Goal: Information Seeking & Learning: Learn about a topic

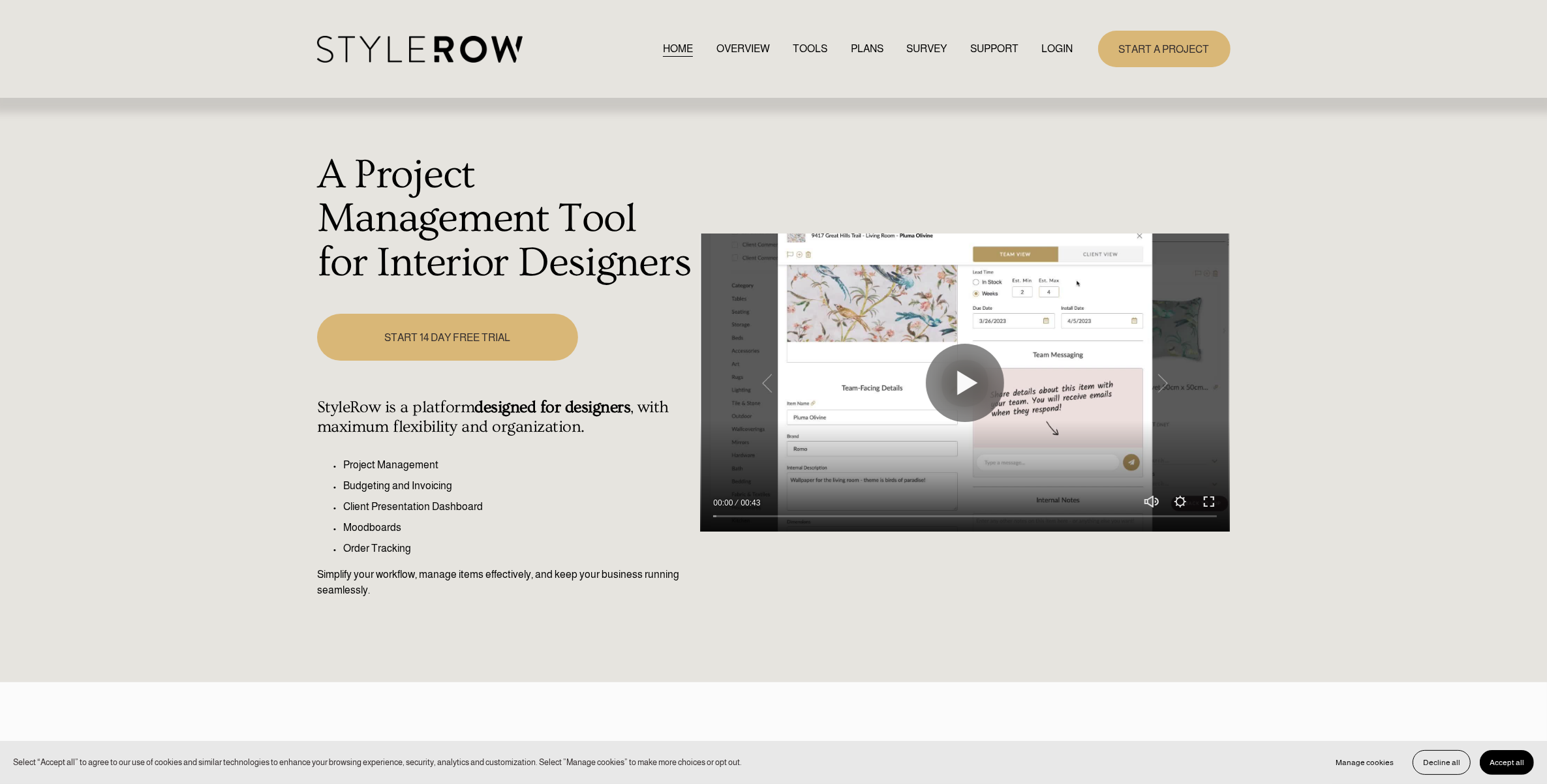
click at [1057, 56] on link "LOGIN" at bounding box center [1057, 48] width 31 height 18
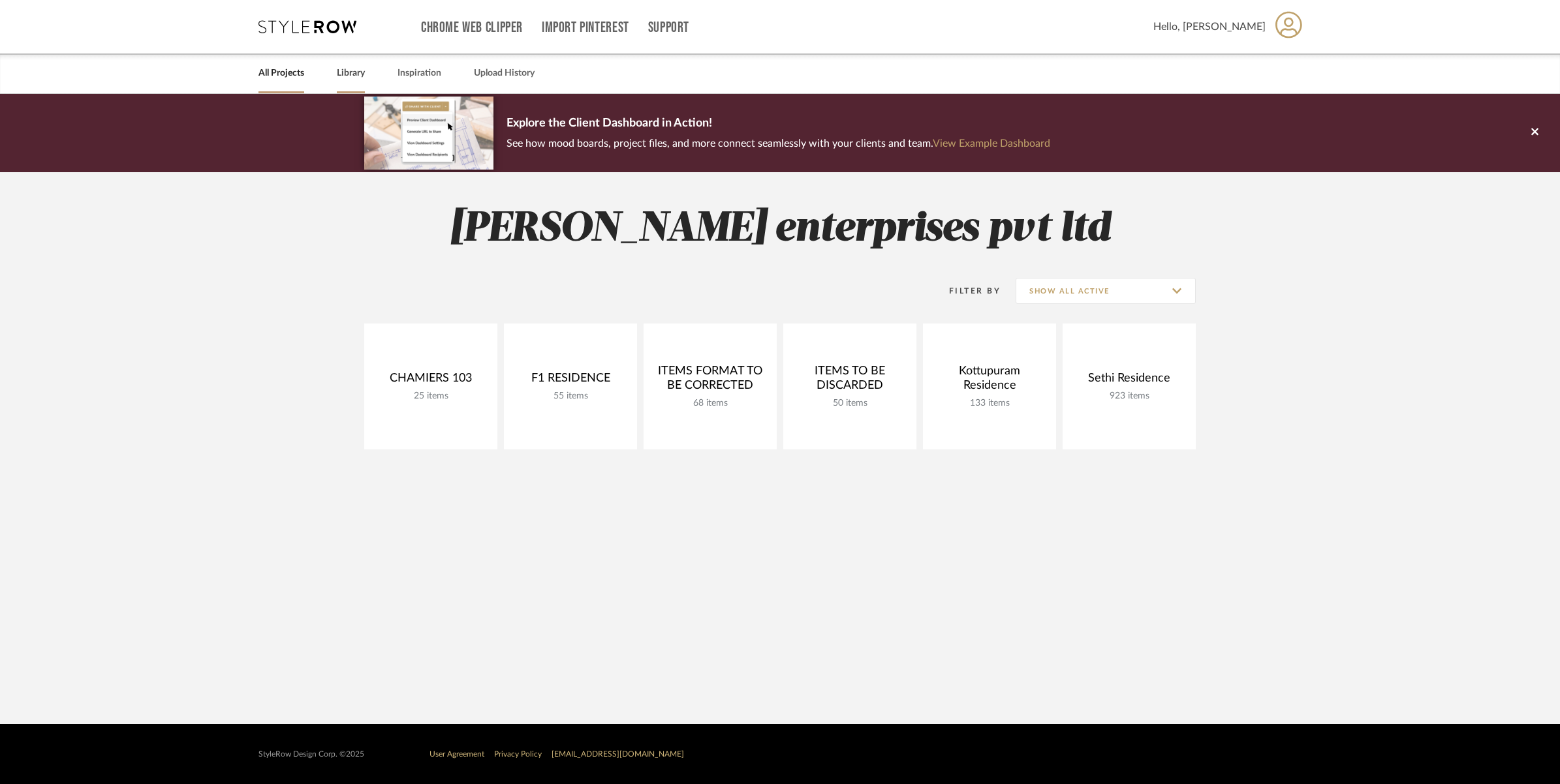
click at [360, 78] on link "Library" at bounding box center [350, 73] width 28 height 18
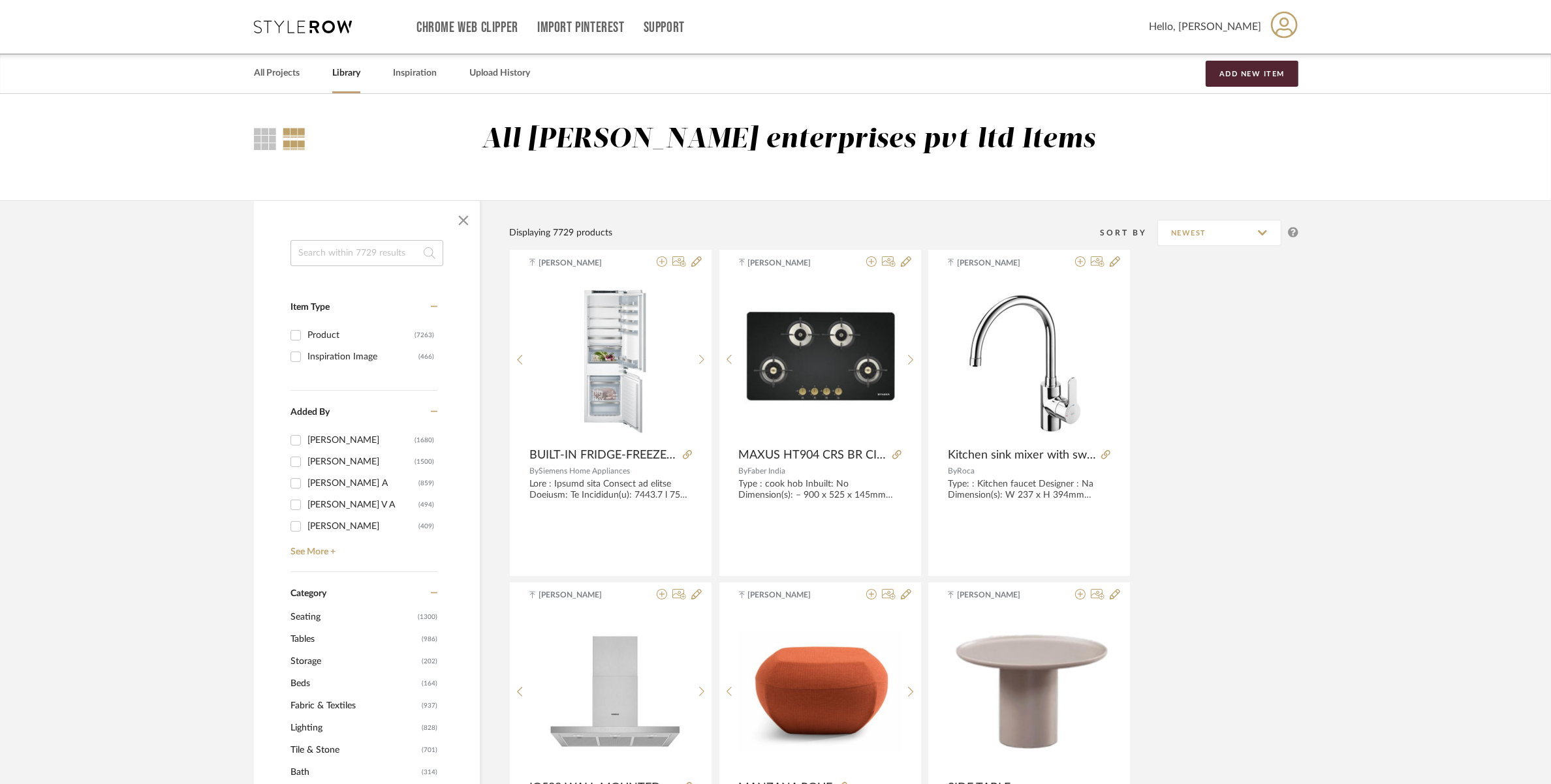
click at [319, 251] on input at bounding box center [366, 252] width 153 height 26
type input "book shelf"
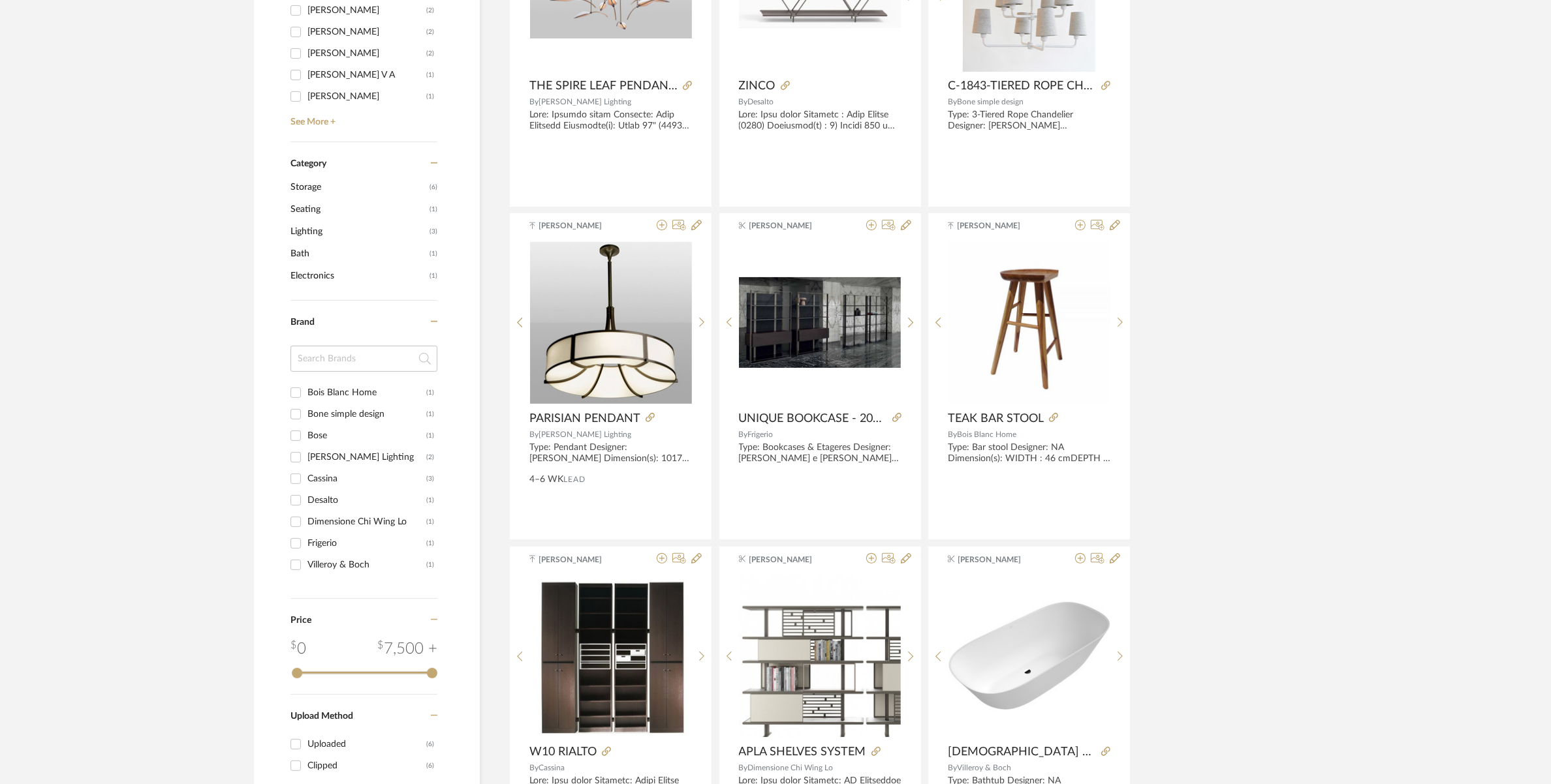
scroll to position [490, 0]
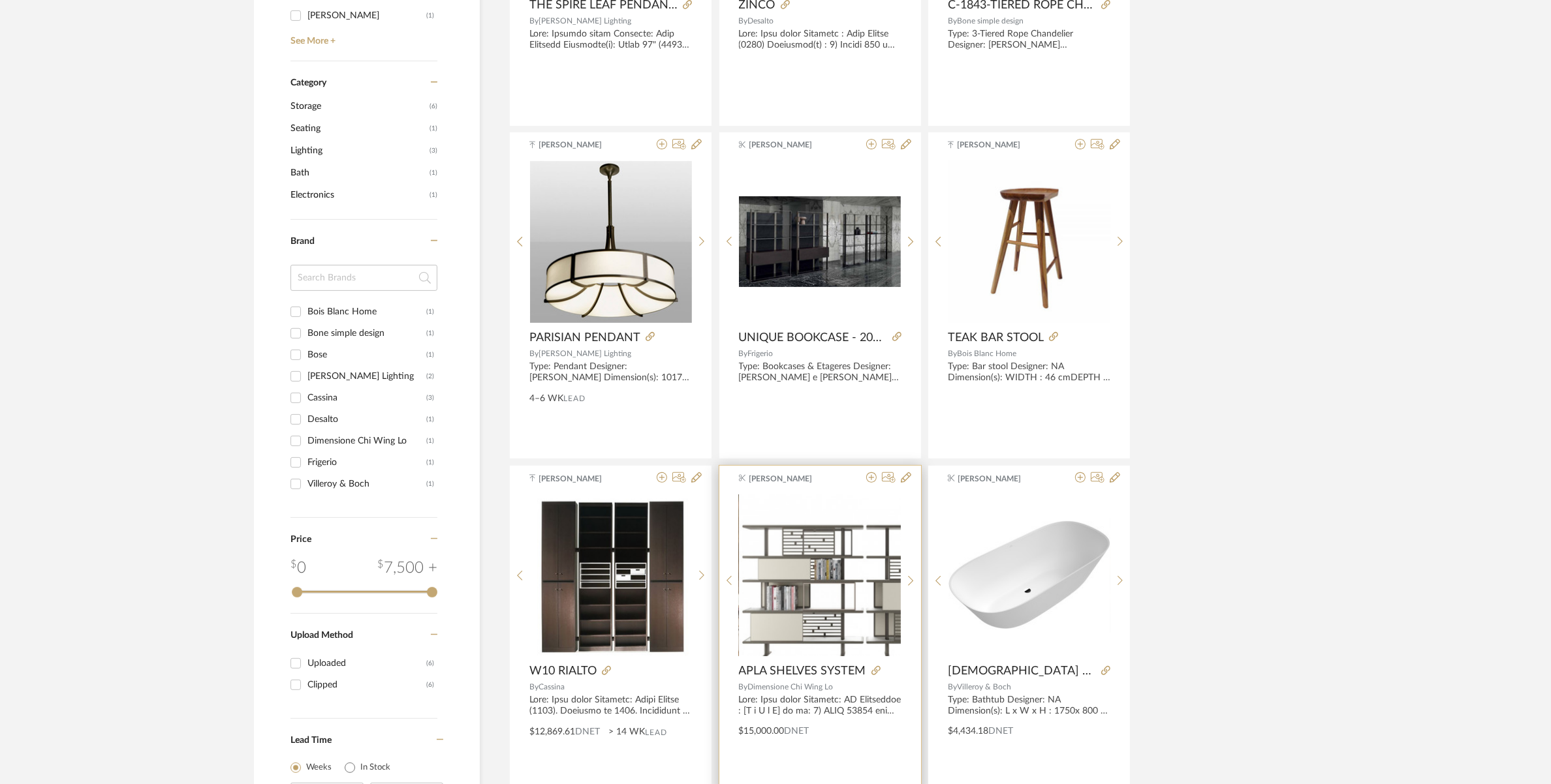
click at [793, 481] on span "[PERSON_NAME]" at bounding box center [790, 478] width 82 height 12
click at [794, 562] on img "0" at bounding box center [819, 575] width 162 height 162
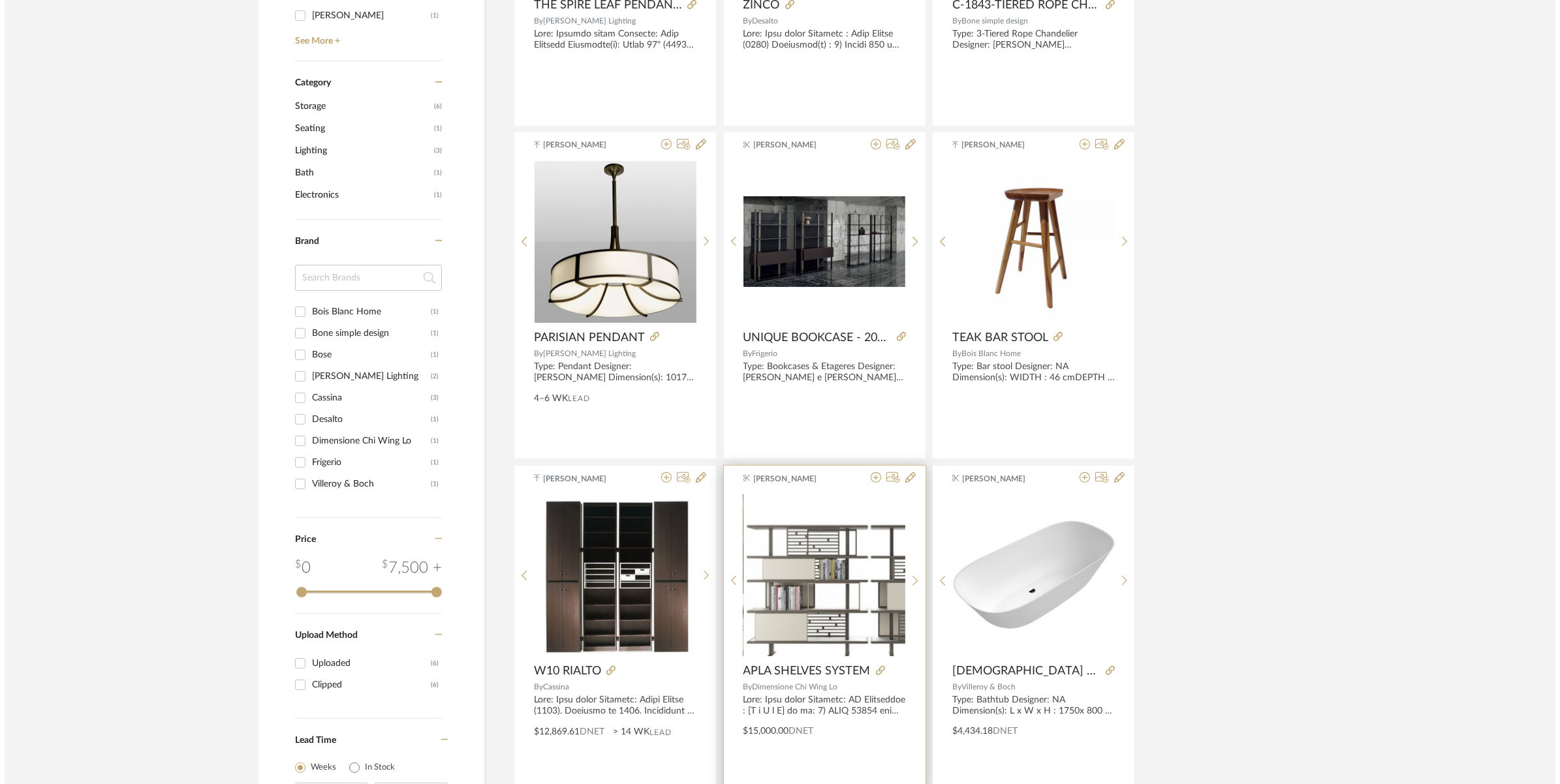
scroll to position [0, 0]
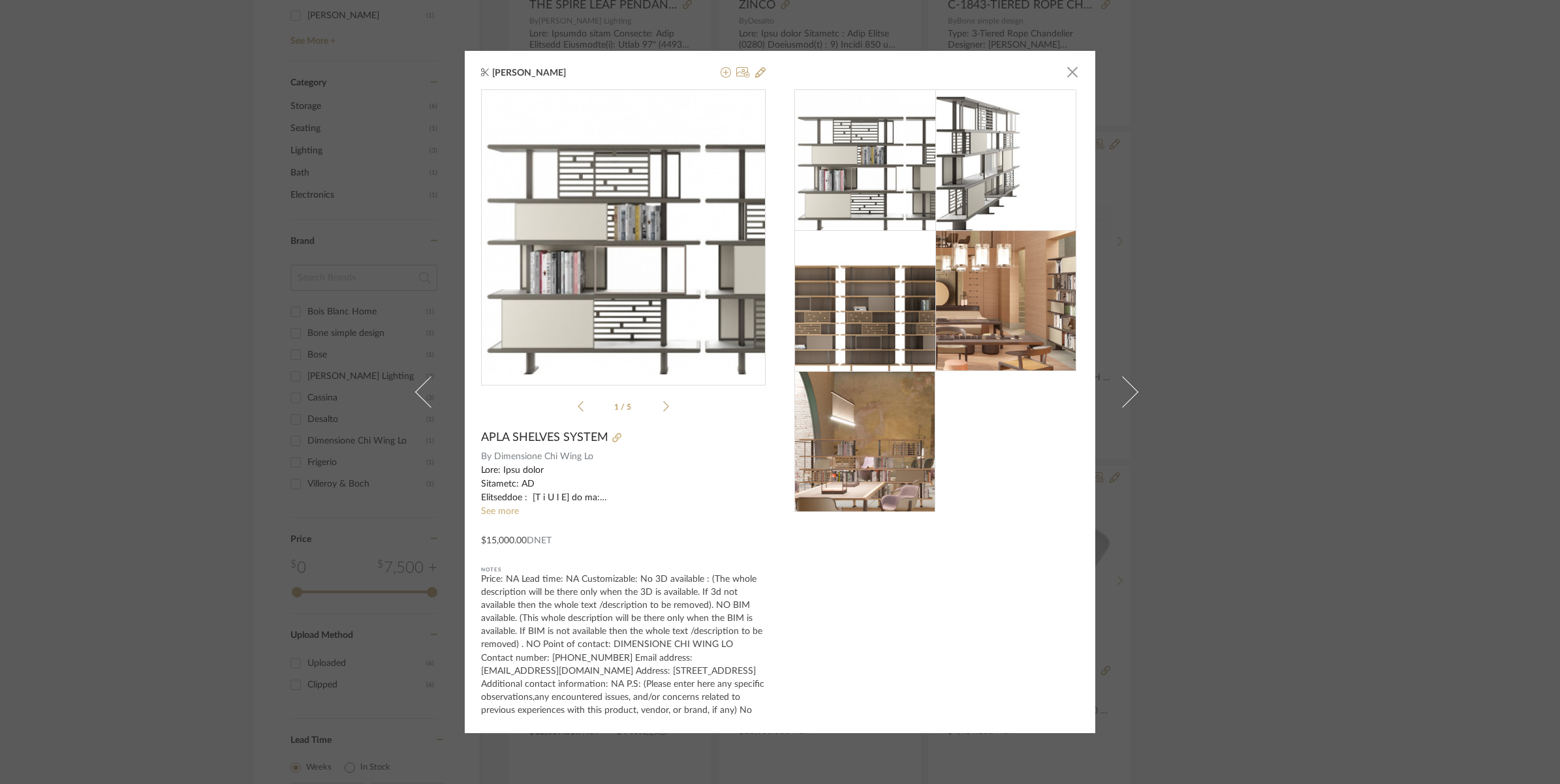
click at [1215, 391] on div "[PERSON_NAME] Vasant × 1 / 5 APLA SHELVES SYSTEM By Dimensione Chi Wing Lo See …" at bounding box center [780, 392] width 1560 height 784
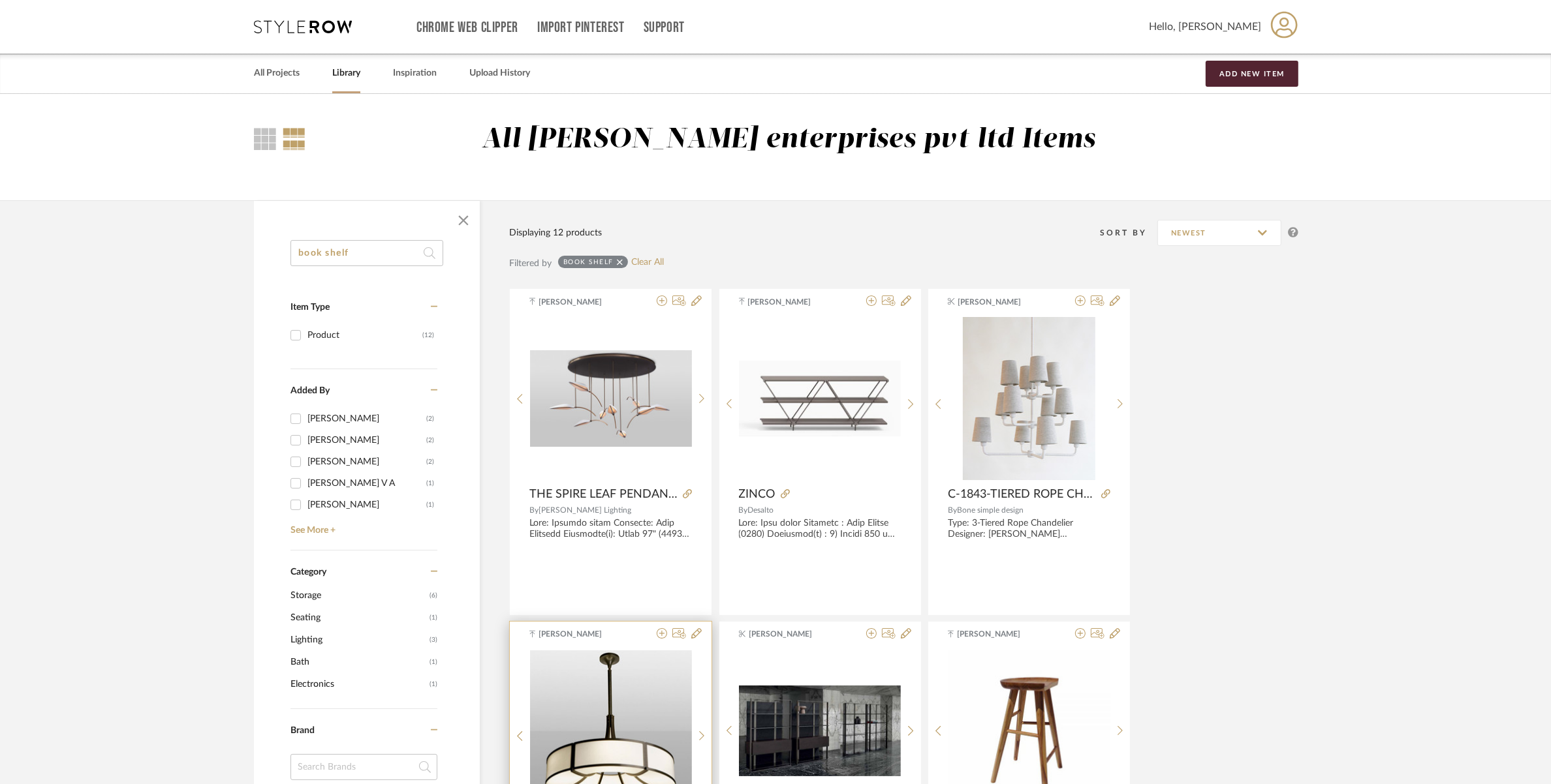
scroll to position [81, 0]
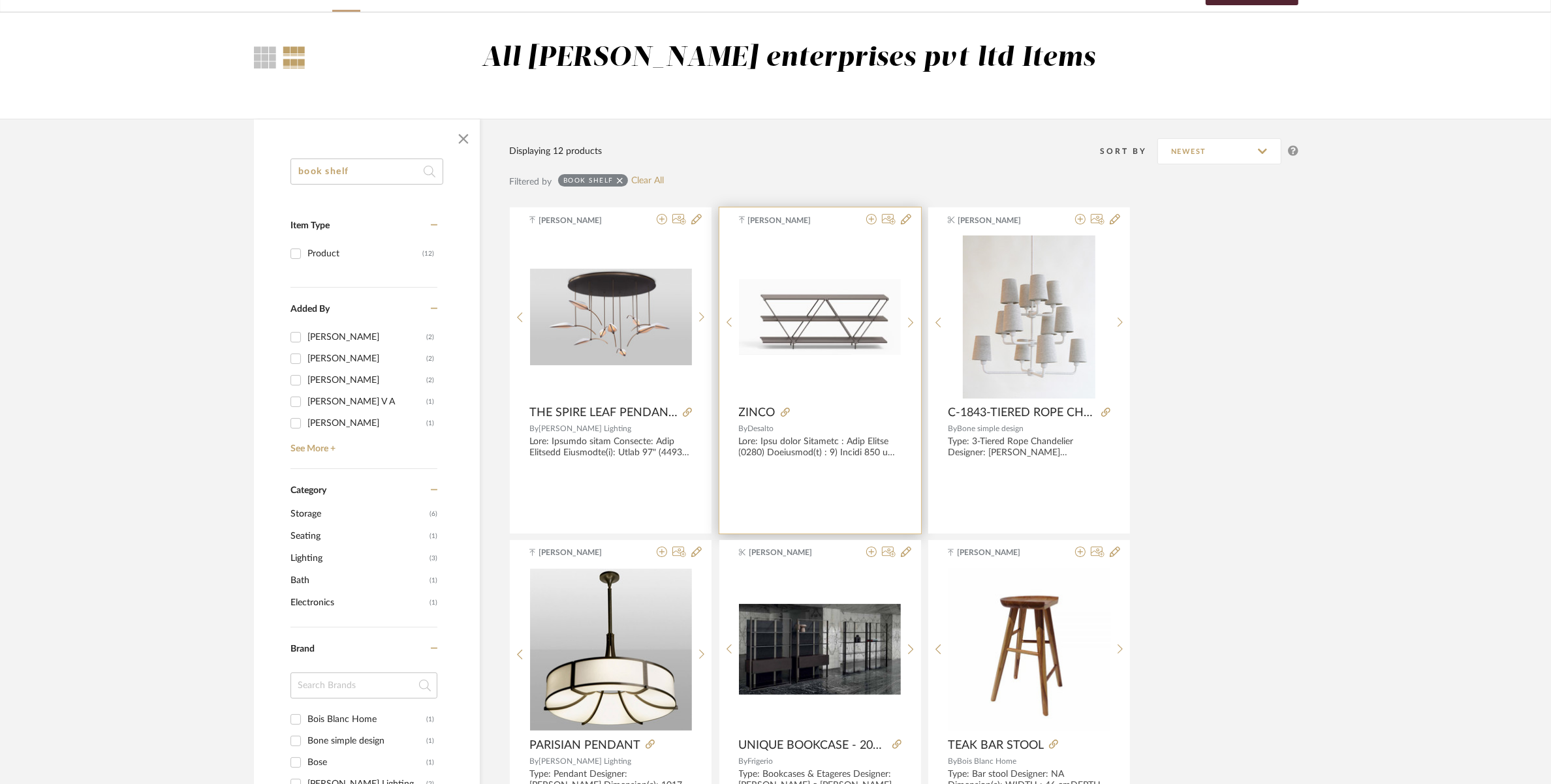
click at [796, 303] on img "0" at bounding box center [819, 317] width 162 height 76
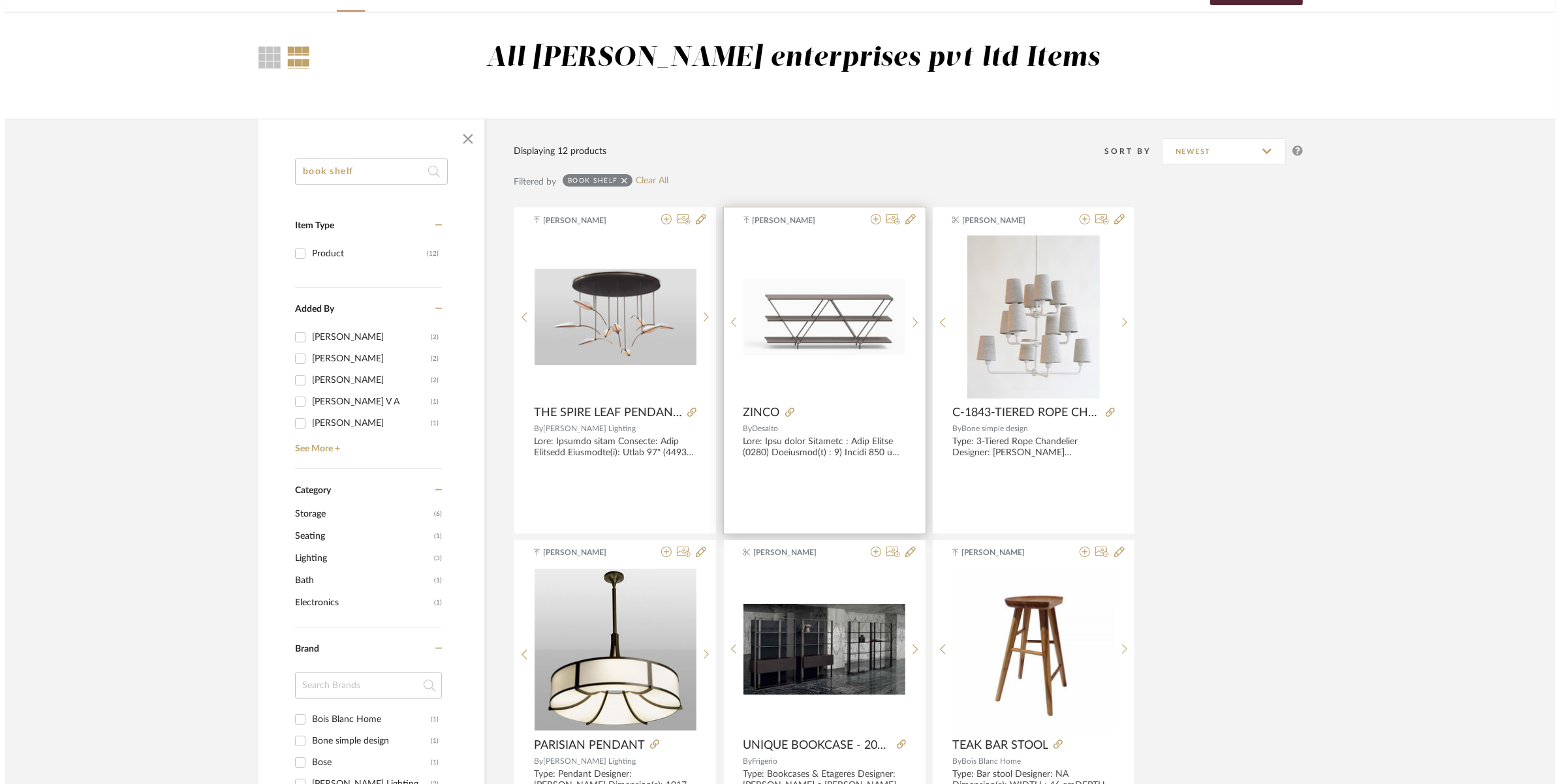
scroll to position [0, 0]
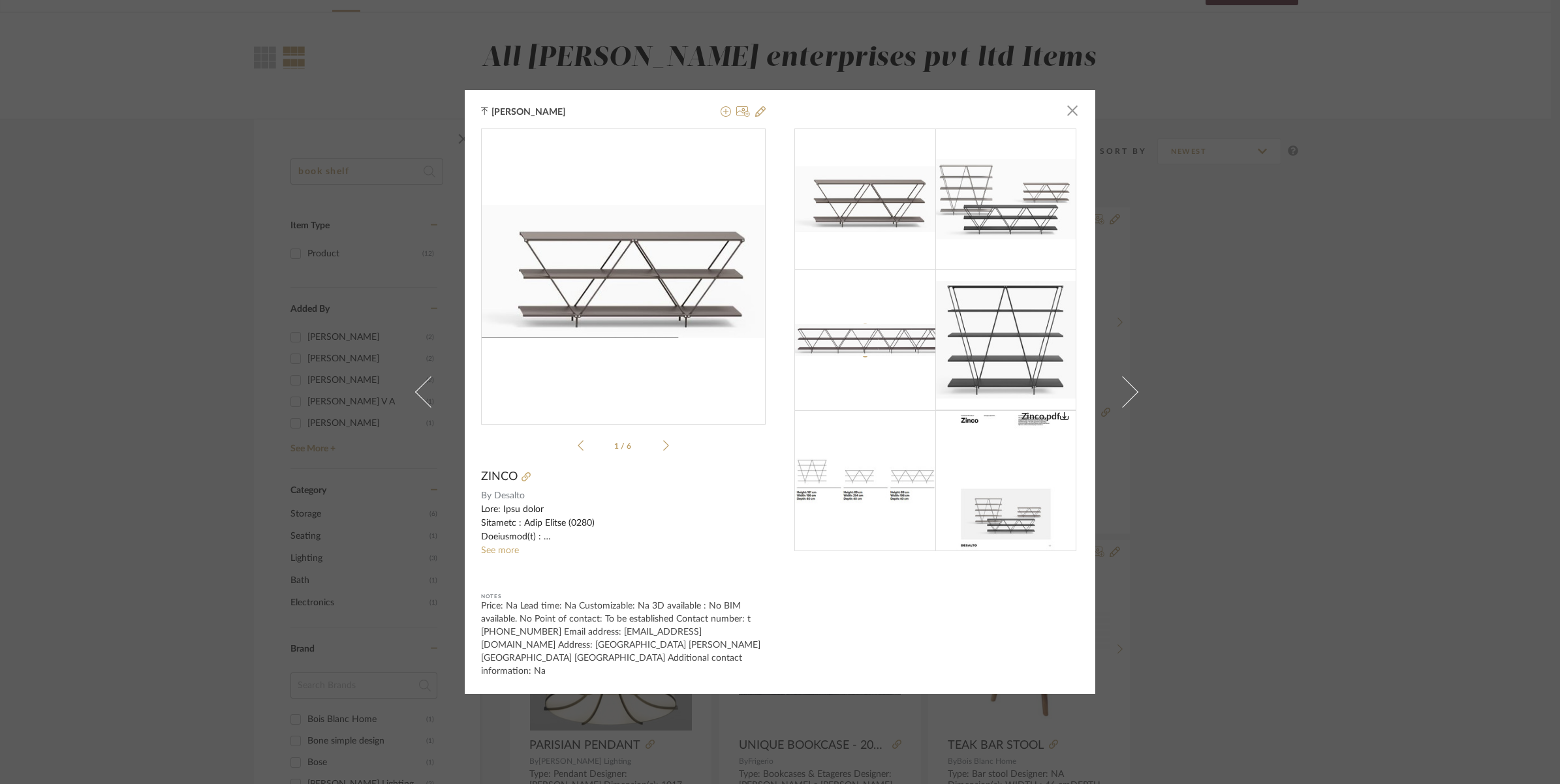
click at [663, 451] on icon at bounding box center [665, 445] width 6 height 12
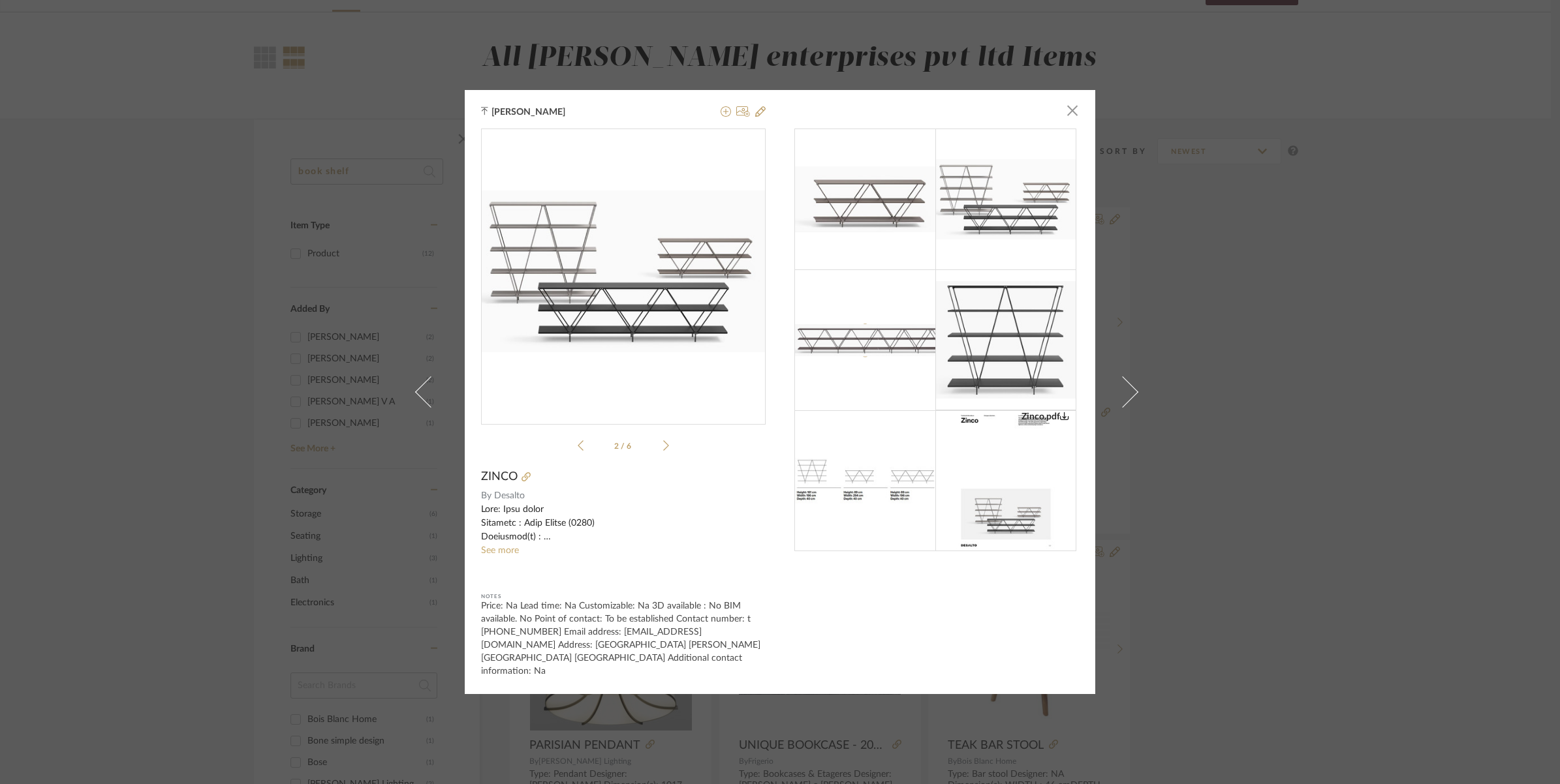
click at [663, 451] on icon at bounding box center [665, 445] width 6 height 12
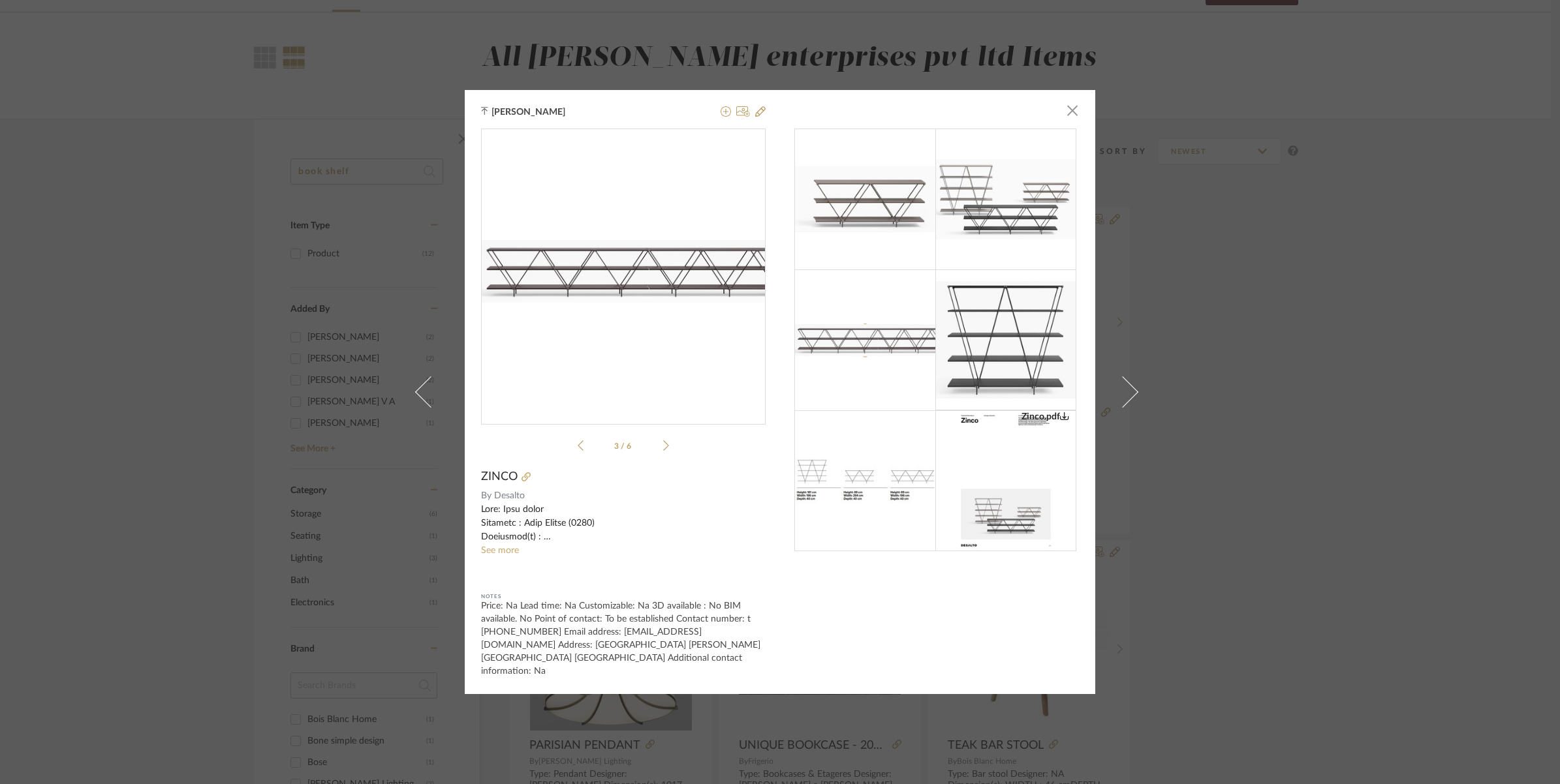
click at [663, 451] on icon at bounding box center [665, 445] width 6 height 12
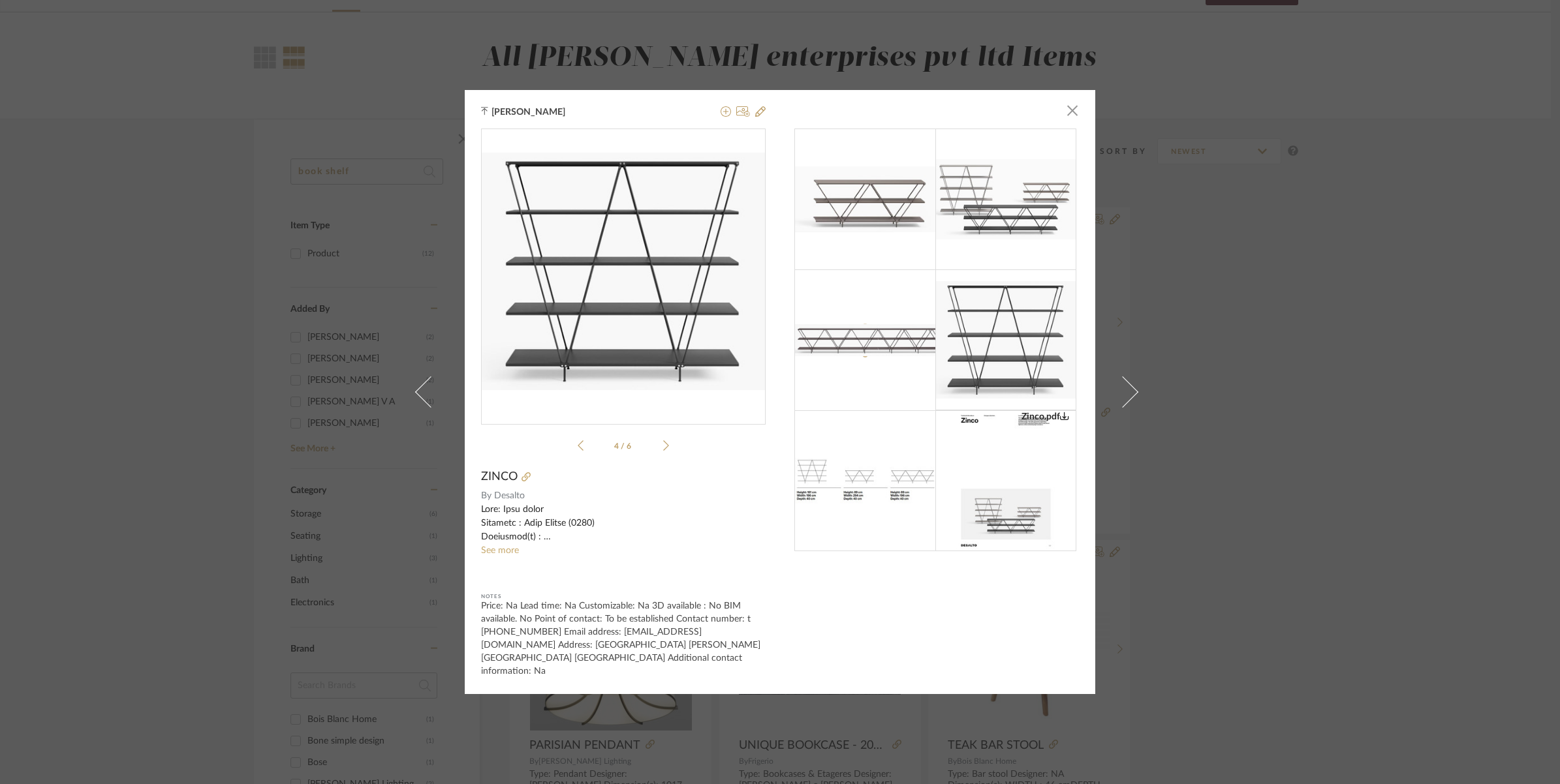
click at [663, 450] on icon at bounding box center [665, 445] width 6 height 12
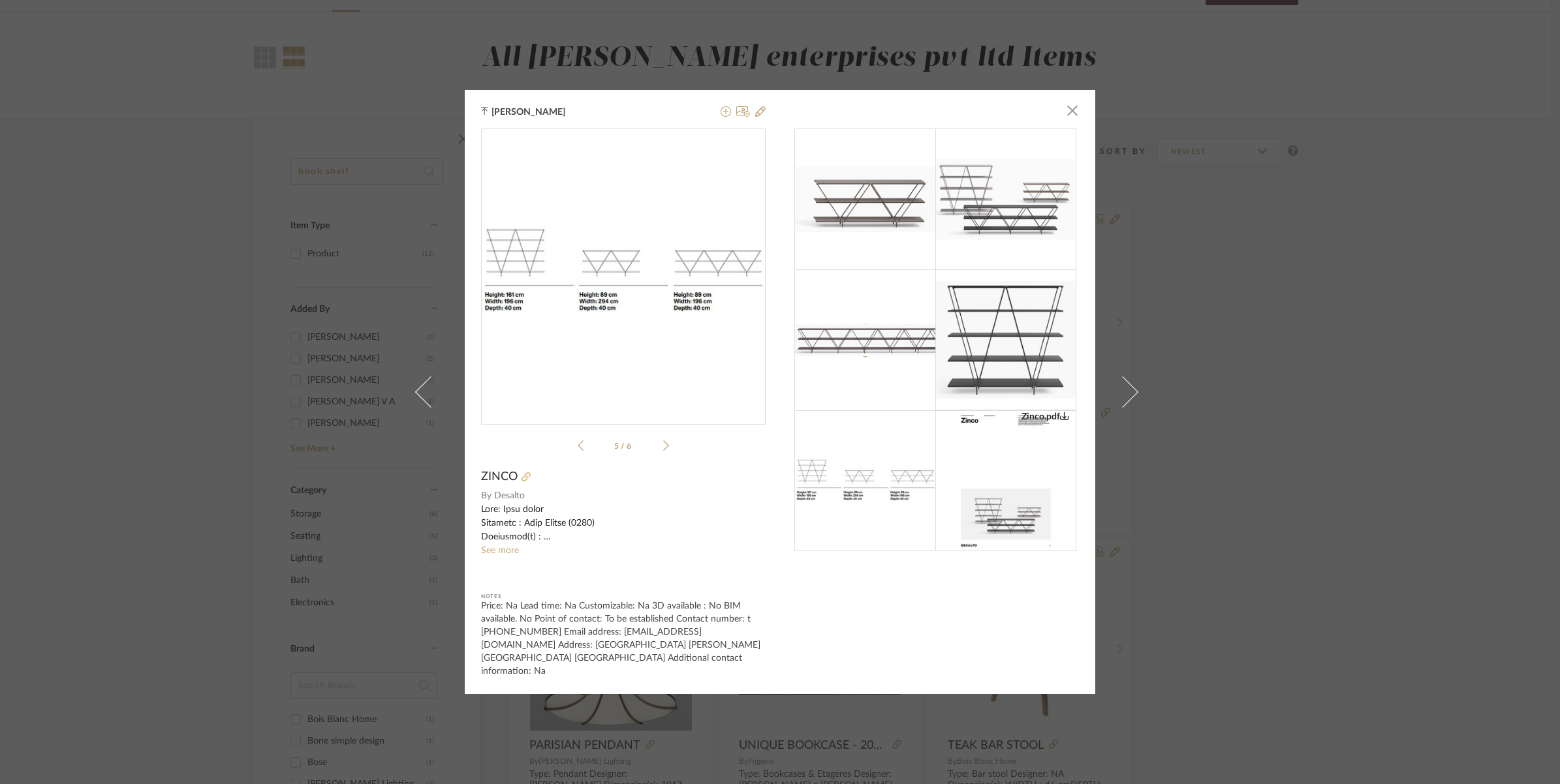
click at [521, 480] on icon at bounding box center [526, 477] width 9 height 9
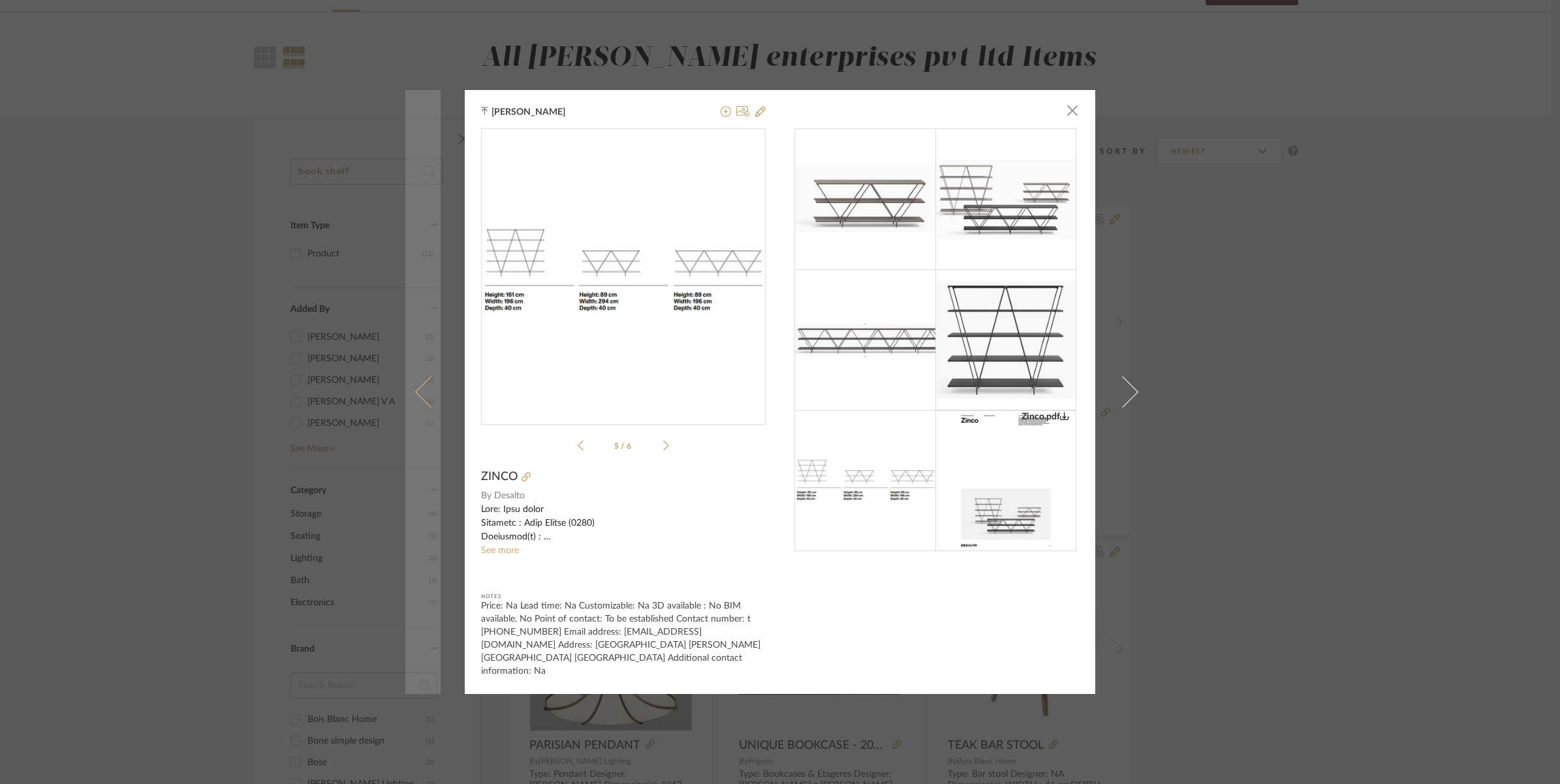
click at [416, 396] on span at bounding box center [431, 392] width 31 height 31
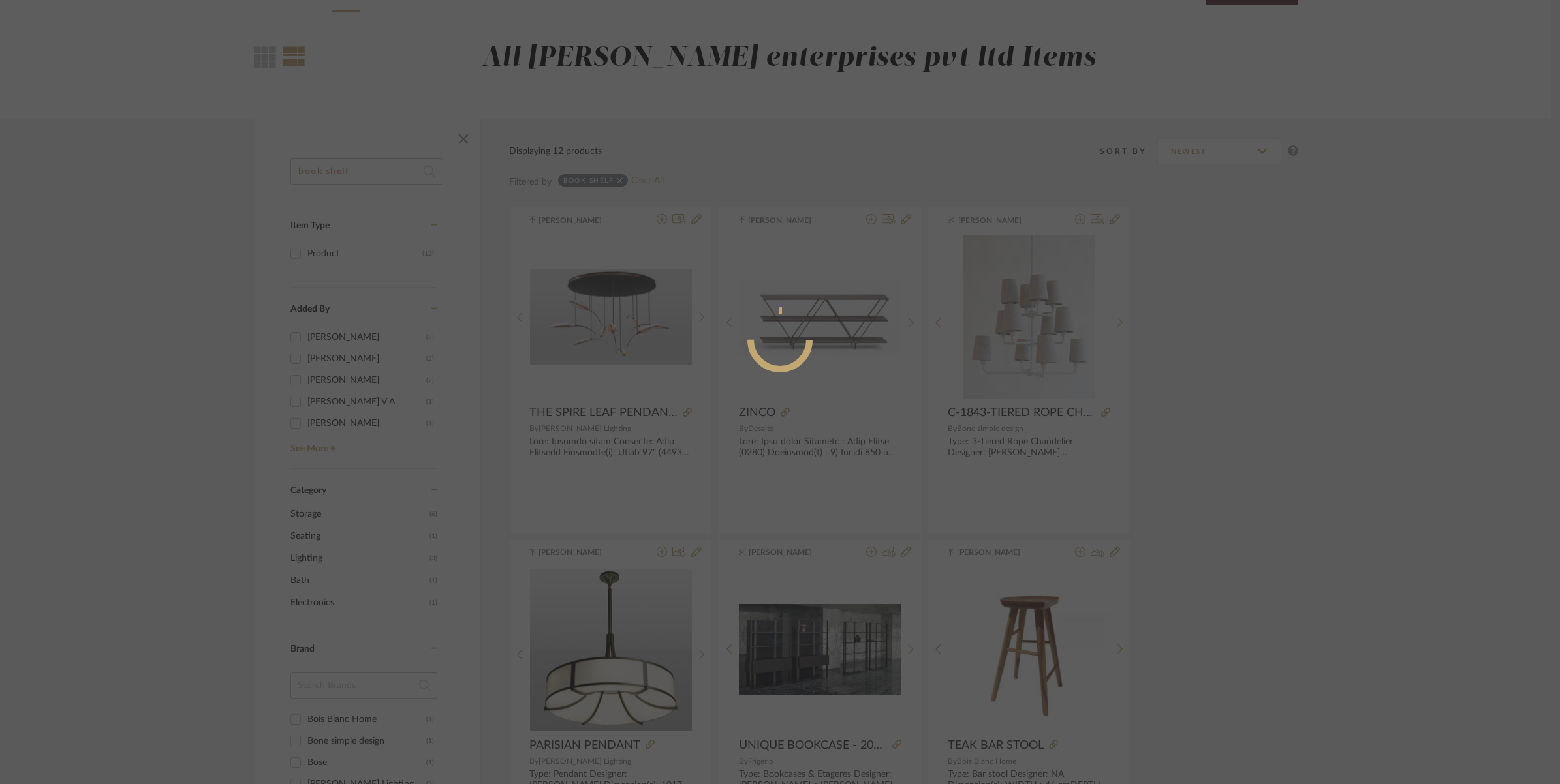
click at [416, 396] on div at bounding box center [780, 392] width 1560 height 784
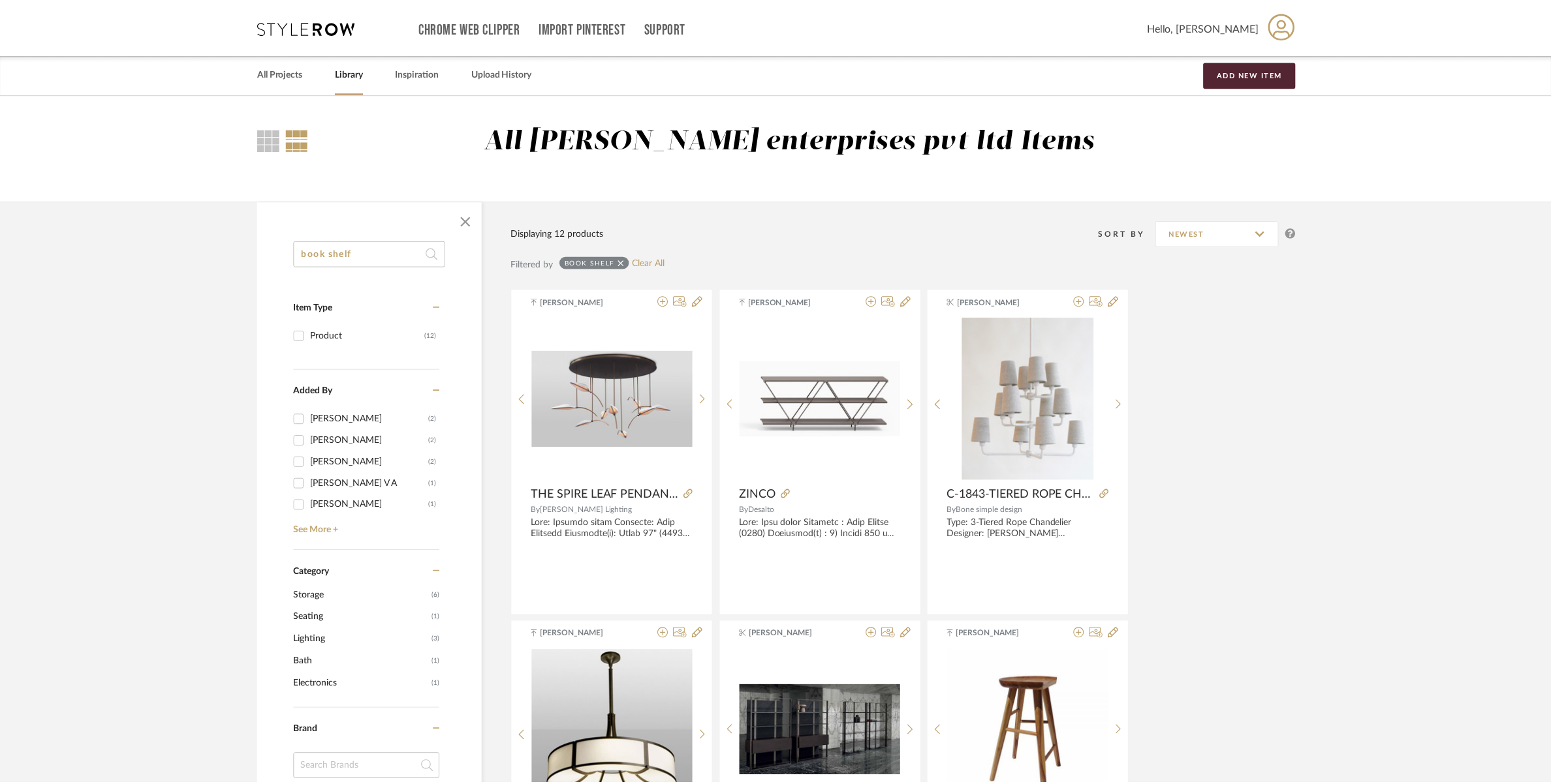
scroll to position [81, 0]
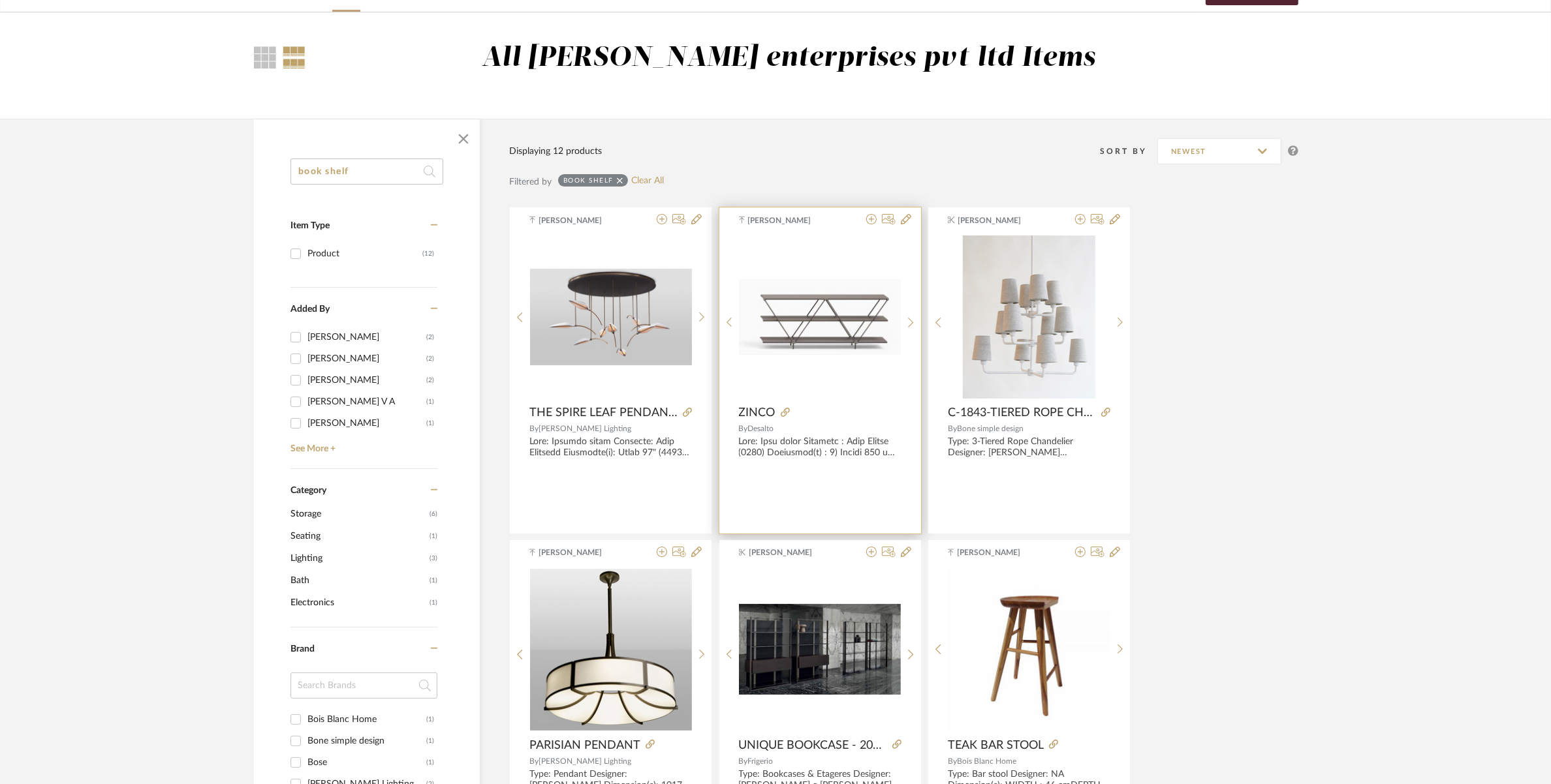
click at [817, 339] on img "0" at bounding box center [819, 317] width 162 height 76
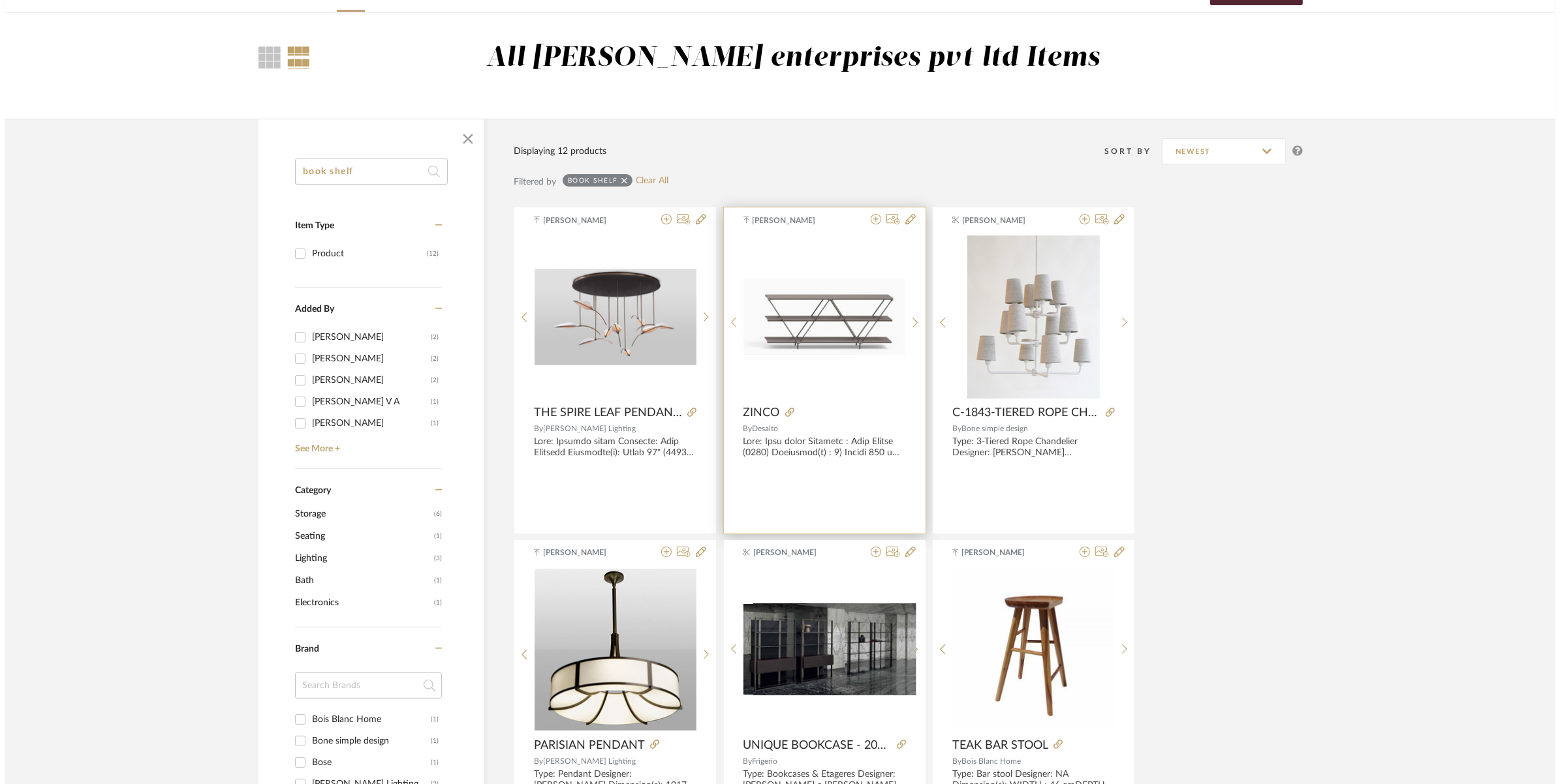
scroll to position [0, 0]
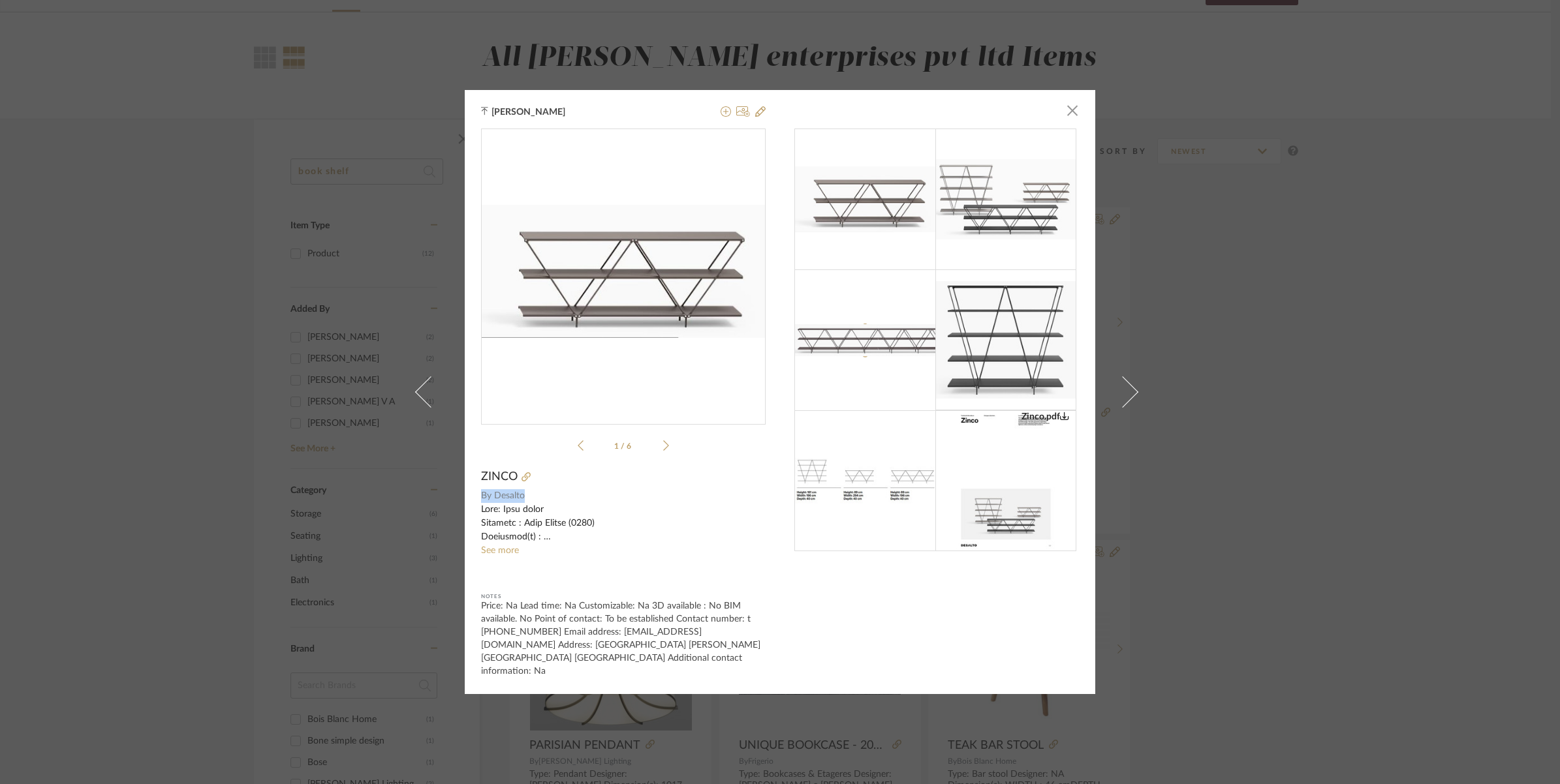
drag, startPoint x: 519, startPoint y: 503, endPoint x: 470, endPoint y: 507, distance: 49.2
click at [470, 507] on div "[PERSON_NAME] × Zinco.pdf Zinco.pdf 1 / 6 ZINCO By Desalto See more Notes Price…" at bounding box center [780, 392] width 630 height 604
copy div "By [PERSON_NAME]"
